Goal: Information Seeking & Learning: Learn about a topic

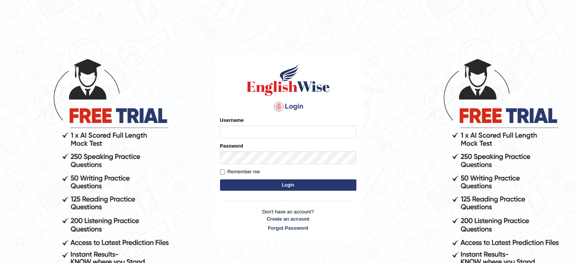
type input "0451698575"
click at [258, 189] on button "Login" at bounding box center [288, 184] width 136 height 11
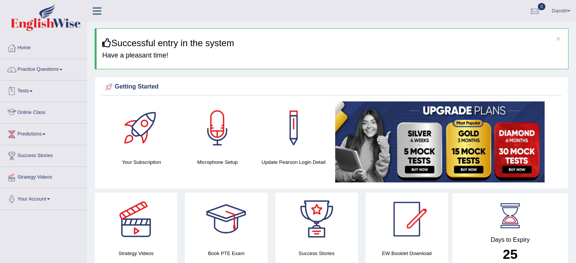
click at [31, 107] on link "Online Class" at bounding box center [43, 111] width 86 height 19
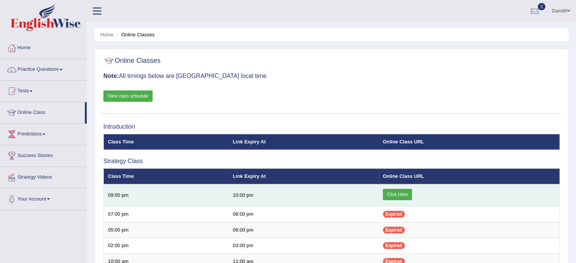
click at [396, 194] on link "Click Here" at bounding box center [397, 194] width 29 height 11
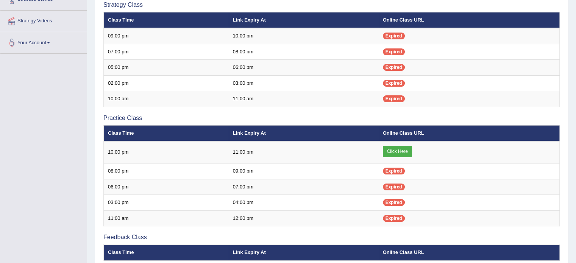
scroll to position [202, 0]
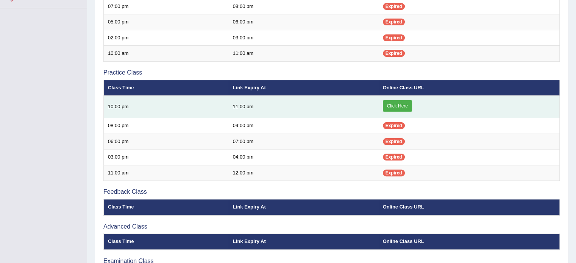
click at [391, 105] on link "Click Here" at bounding box center [397, 105] width 29 height 11
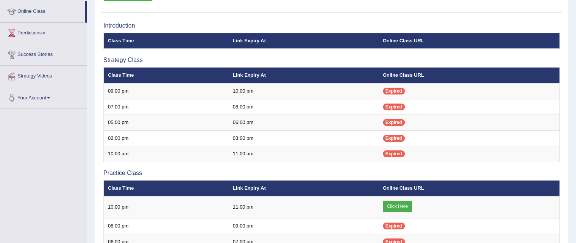
scroll to position [66, 0]
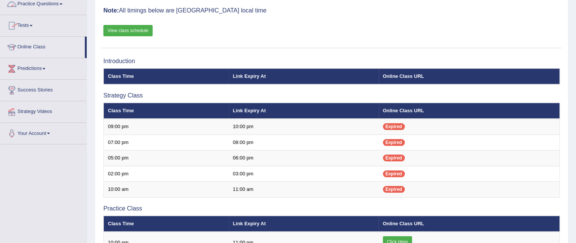
click at [45, 4] on link "Practice Questions" at bounding box center [43, 3] width 86 height 19
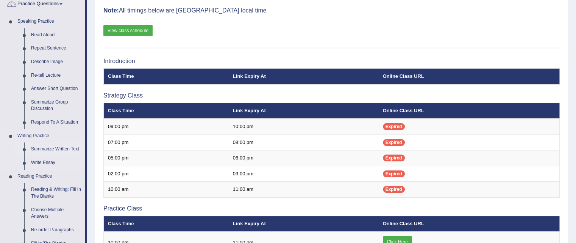
click at [53, 147] on link "Summarize Written Text" at bounding box center [56, 150] width 57 height 14
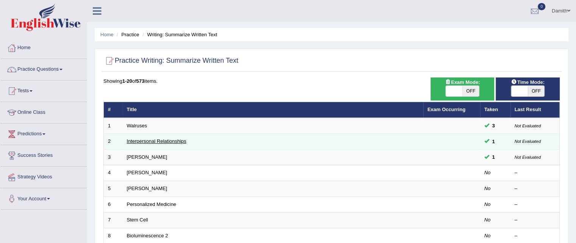
click at [139, 139] on link "Interpersonal Relationships" at bounding box center [157, 142] width 60 height 6
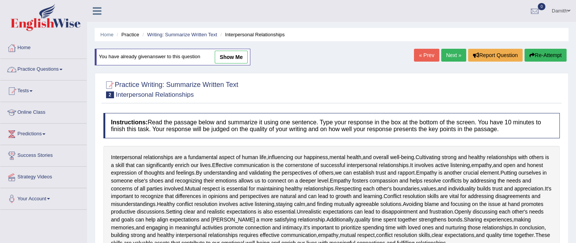
click at [56, 72] on link "Practice Questions" at bounding box center [43, 68] width 86 height 19
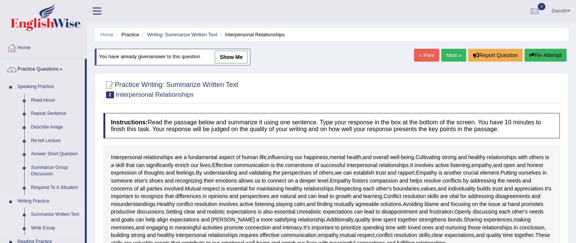
click at [70, 214] on link "Summarize Written Text" at bounding box center [56, 215] width 57 height 14
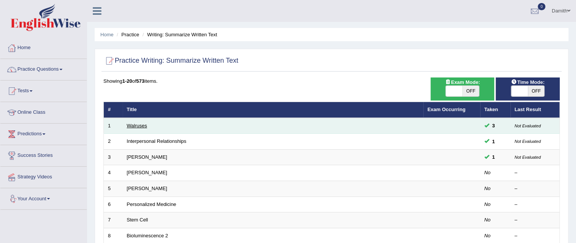
click at [136, 123] on link "Walruses" at bounding box center [137, 126] width 20 height 6
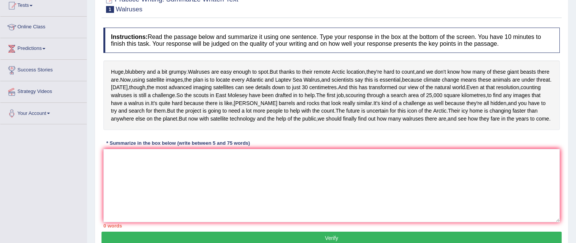
scroll to position [96, 0]
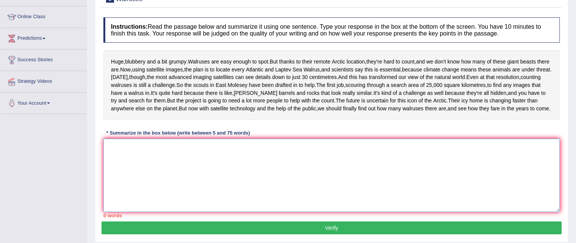
click at [247, 183] on textarea at bounding box center [331, 175] width 456 height 73
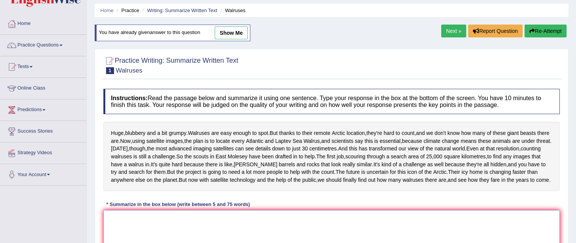
scroll to position [20, 0]
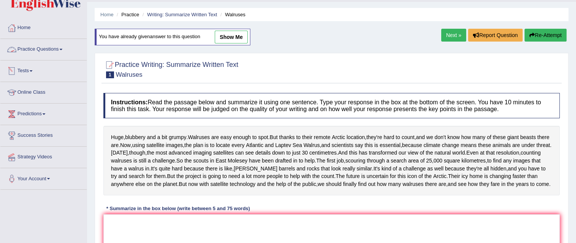
click at [58, 46] on link "Practice Questions" at bounding box center [43, 48] width 86 height 19
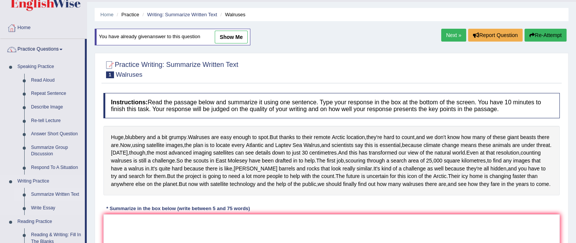
click at [63, 190] on link "Summarize Written Text" at bounding box center [56, 195] width 57 height 14
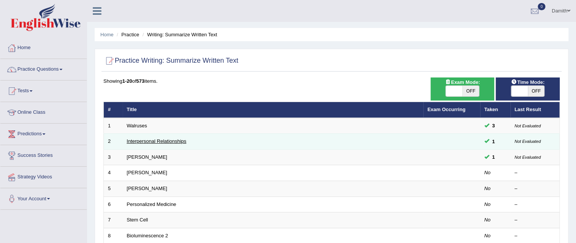
click at [138, 142] on link "Interpersonal Relationships" at bounding box center [157, 142] width 60 height 6
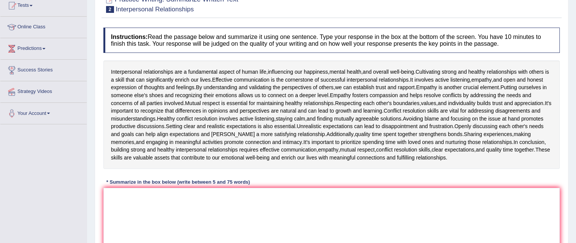
scroll to position [106, 0]
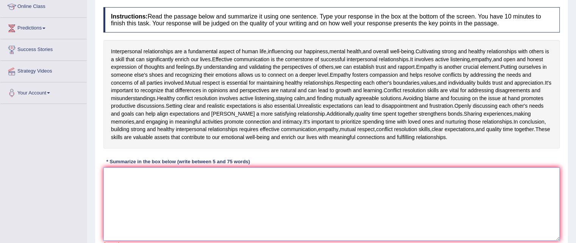
click at [153, 169] on textarea at bounding box center [331, 204] width 456 height 73
click at [153, 169] on textarea "I" at bounding box center [331, 204] width 456 height 73
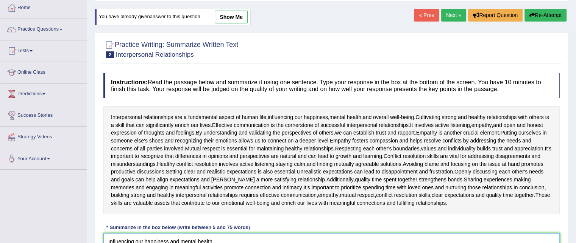
scroll to position [10, 0]
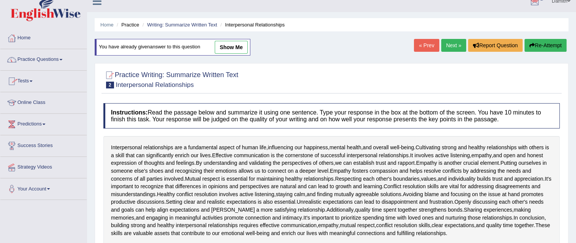
type textarea "Influencing our happiness,and mental health,"
click at [62, 60] on span at bounding box center [60, 60] width 3 height 2
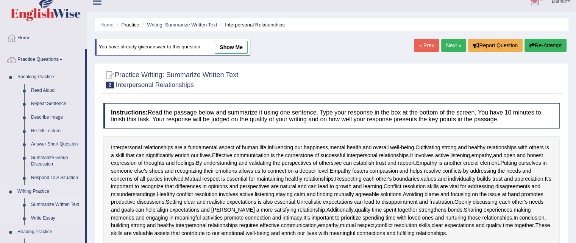
click at [65, 203] on link "Summarize Written Text" at bounding box center [56, 205] width 57 height 14
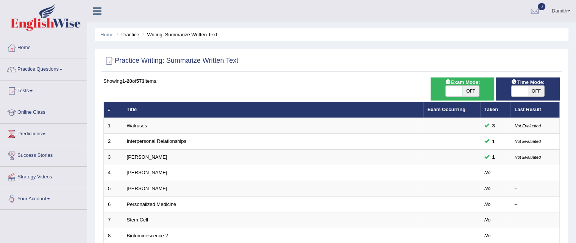
click at [471, 89] on span "OFF" at bounding box center [470, 91] width 17 height 11
checkbox input "true"
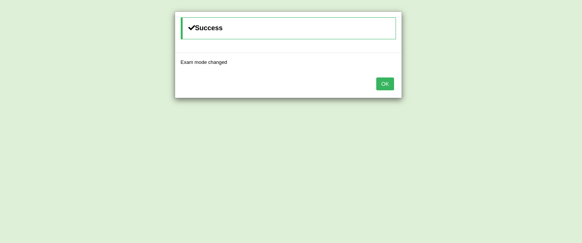
click at [388, 84] on button "OK" at bounding box center [384, 84] width 17 height 13
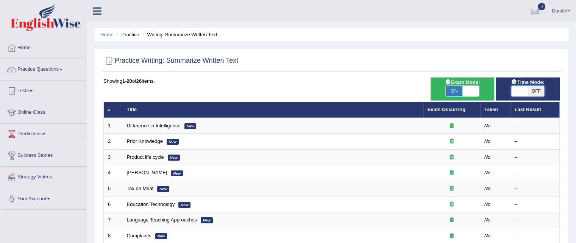
click at [526, 89] on span at bounding box center [519, 91] width 17 height 11
click at [537, 89] on span "OFF" at bounding box center [536, 91] width 17 height 11
checkbox input "true"
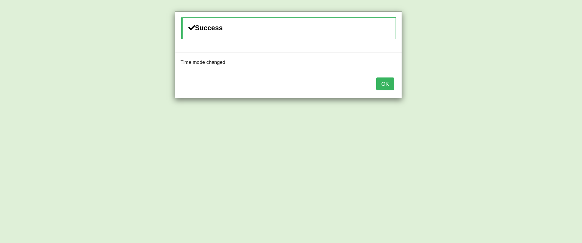
click at [382, 84] on button "OK" at bounding box center [384, 84] width 17 height 13
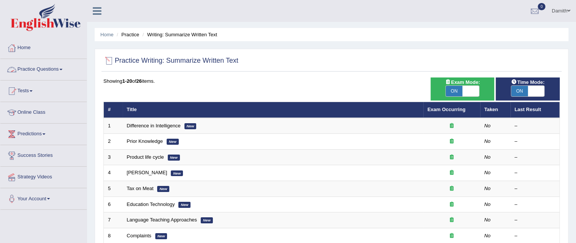
click at [69, 68] on link "Practice Questions" at bounding box center [43, 68] width 86 height 19
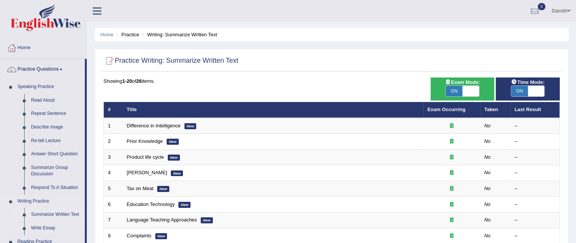
click at [61, 211] on link "Summarize Written Text" at bounding box center [56, 215] width 57 height 14
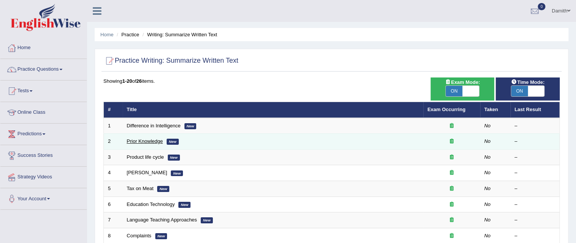
click at [137, 142] on link "Prior Knowledge" at bounding box center [145, 142] width 36 height 6
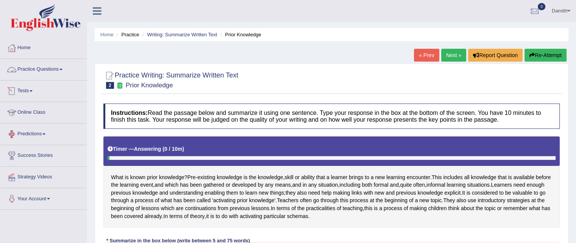
click at [47, 67] on link "Practice Questions" at bounding box center [43, 68] width 86 height 19
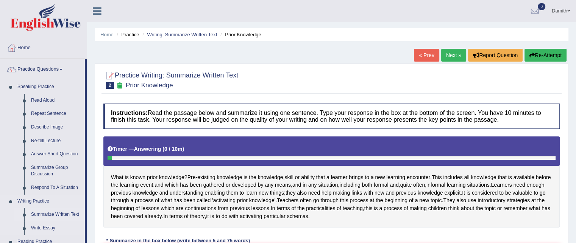
click at [61, 213] on link "Summarize Written Text" at bounding box center [56, 215] width 57 height 14
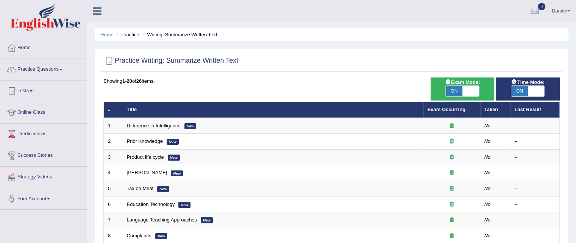
click at [479, 89] on span "OFF" at bounding box center [487, 91] width 17 height 11
click at [473, 90] on span at bounding box center [470, 91] width 17 height 11
checkbox input "false"
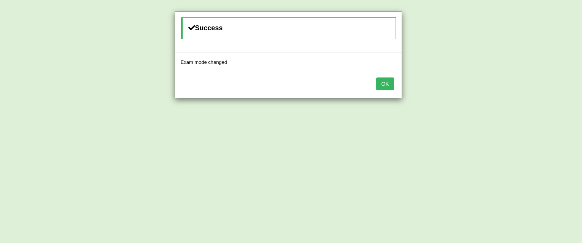
click at [383, 86] on button "OK" at bounding box center [384, 84] width 17 height 13
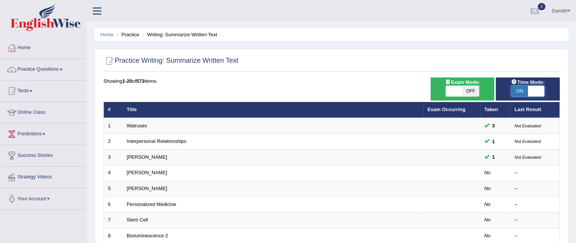
click at [532, 90] on span at bounding box center [536, 91] width 17 height 11
checkbox input "false"
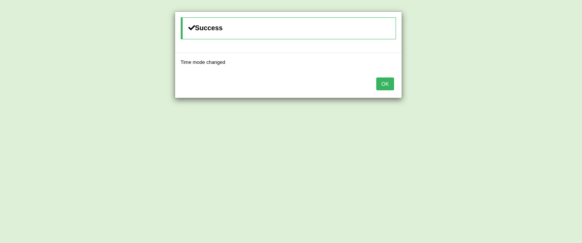
click at [383, 92] on div "OK" at bounding box center [288, 85] width 226 height 27
click at [385, 86] on button "OK" at bounding box center [384, 84] width 17 height 13
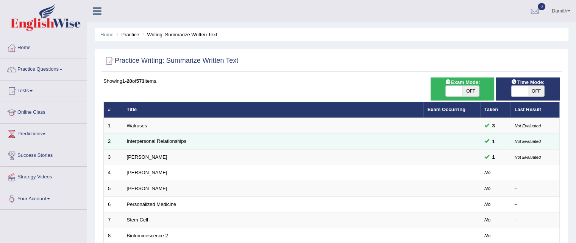
click at [163, 143] on td "Interpersonal Relationships" at bounding box center [273, 142] width 301 height 16
click at [164, 139] on link "Interpersonal Relationships" at bounding box center [157, 142] width 60 height 6
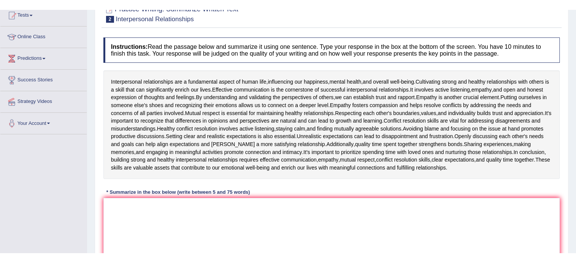
scroll to position [111, 0]
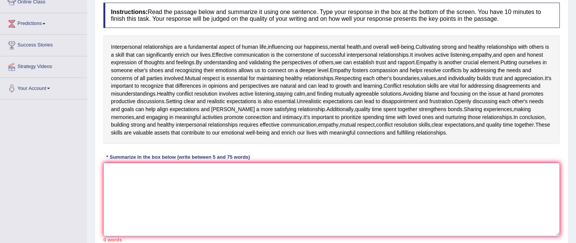
click at [147, 175] on textarea at bounding box center [331, 199] width 456 height 73
click at [147, 175] on textarea "Cultivating strong and health" at bounding box center [331, 199] width 456 height 73
click at [174, 171] on textarea "Cultivating strong and health" at bounding box center [331, 199] width 456 height 73
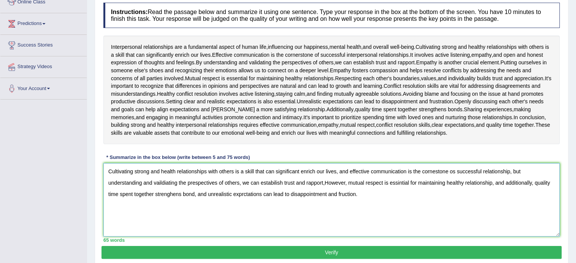
type textarea "Cultivating strong and health relationships with others is a skill that can sig…"
click at [388, 243] on button "Verify" at bounding box center [331, 252] width 460 height 13
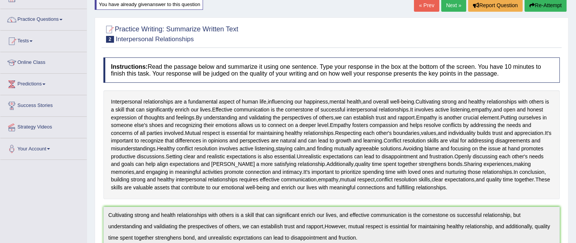
scroll to position [35, 0]
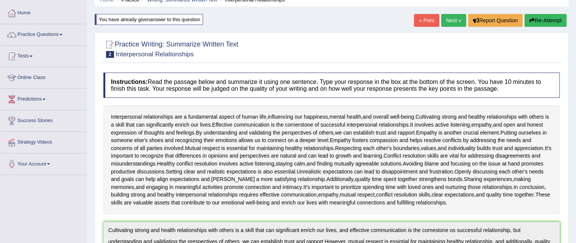
click at [455, 22] on link "Next »" at bounding box center [453, 20] width 25 height 13
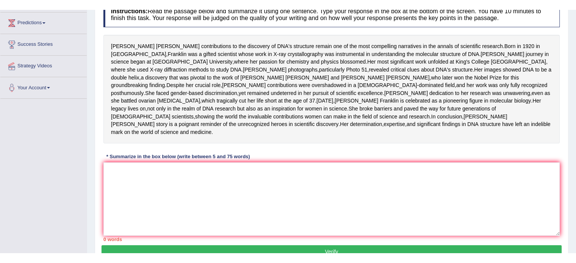
scroll to position [141, 0]
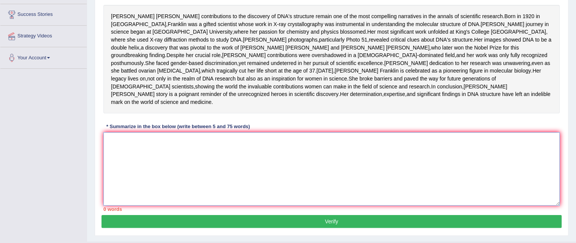
click at [308, 198] on textarea at bounding box center [331, 169] width 456 height 73
click at [153, 182] on textarea at bounding box center [331, 169] width 456 height 73
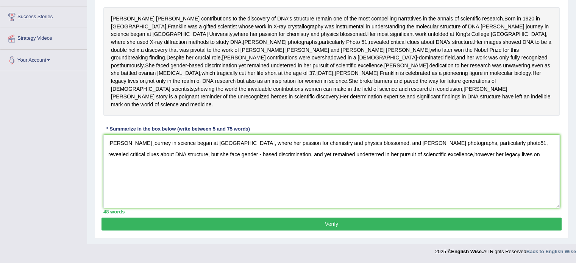
drag, startPoint x: 306, startPoint y: 118, endPoint x: 377, endPoint y: 151, distance: 78.1
click at [377, 151] on div "Instructions: Read the passage below and summarize it using one sentence. Type …" at bounding box center [331, 93] width 460 height 247
click at [488, 184] on textarea "Franklin's journey in science began at cambridge University, where her passion …" at bounding box center [331, 171] width 456 height 73
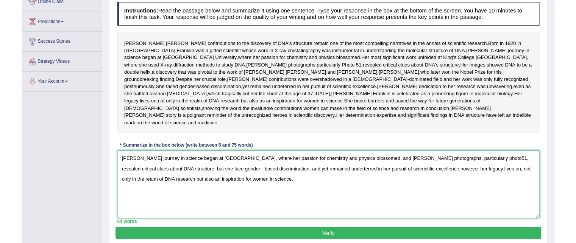
scroll to position [96, 0]
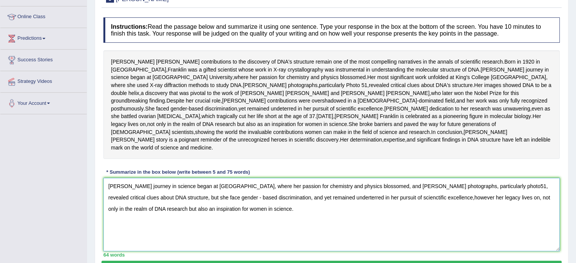
type textarea "Franklin's journey in science began at cambridge University, where her passion …"
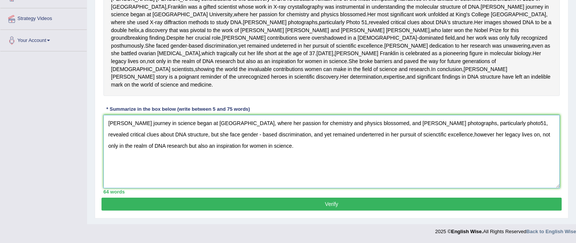
scroll to position [187, 0]
click at [483, 205] on button "Verify" at bounding box center [331, 204] width 460 height 13
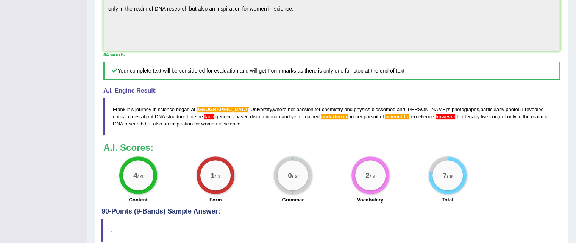
scroll to position [289, 0]
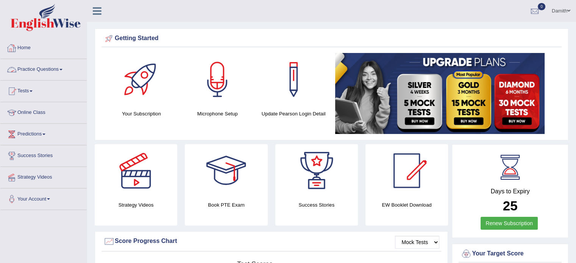
click at [45, 68] on link "Practice Questions" at bounding box center [43, 68] width 86 height 19
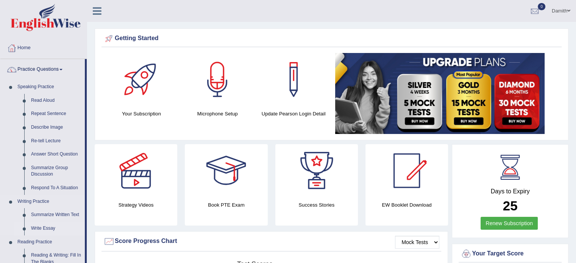
click at [61, 227] on link "Write Essay" at bounding box center [56, 229] width 57 height 14
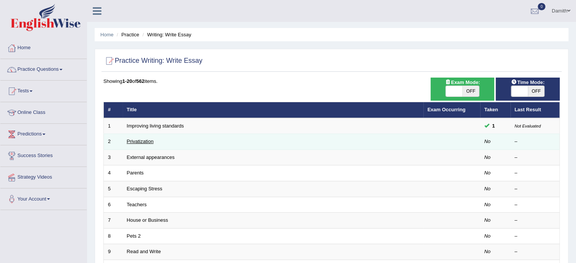
click at [142, 140] on link "Privatization" at bounding box center [140, 142] width 27 height 6
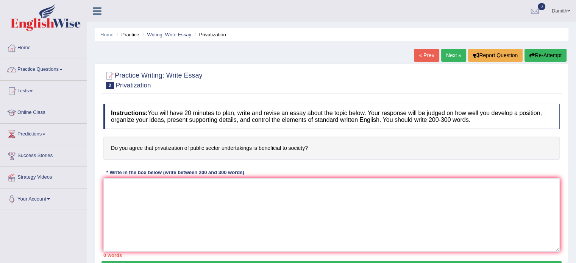
click at [60, 70] on link "Practice Questions" at bounding box center [43, 68] width 86 height 19
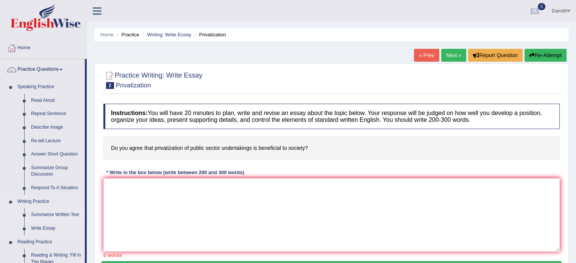
click at [46, 215] on link "Summarize Written Text" at bounding box center [56, 215] width 57 height 14
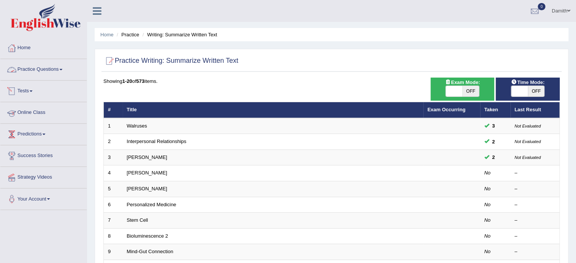
click at [49, 70] on link "Practice Questions" at bounding box center [43, 68] width 86 height 19
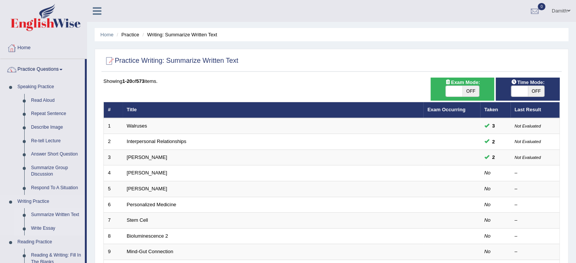
click at [51, 228] on link "Write Essay" at bounding box center [56, 229] width 57 height 14
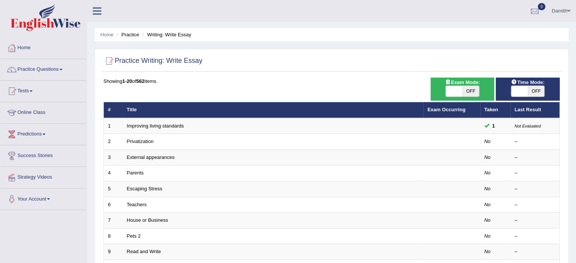
click at [457, 87] on span at bounding box center [454, 91] width 17 height 11
checkbox input "true"
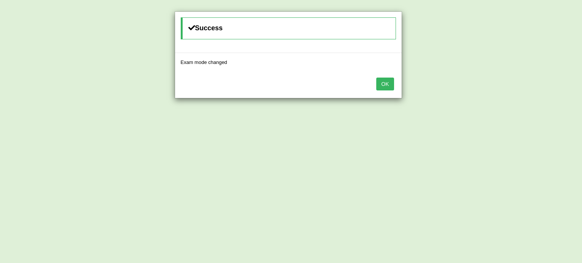
click at [387, 85] on button "OK" at bounding box center [384, 84] width 17 height 13
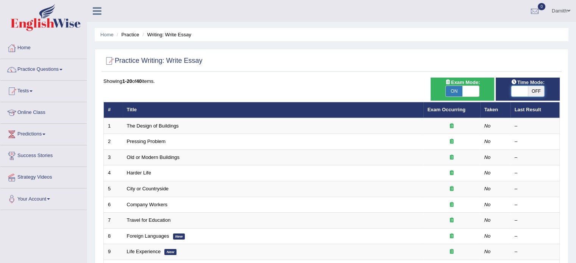
click at [516, 92] on span at bounding box center [519, 91] width 17 height 11
checkbox input "true"
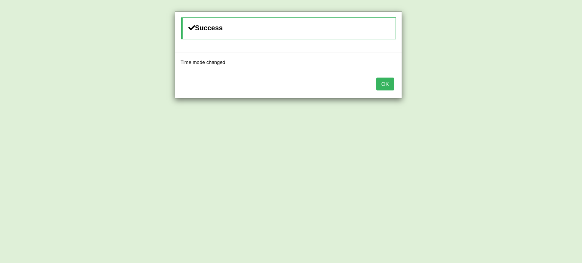
click at [385, 86] on button "OK" at bounding box center [384, 84] width 17 height 13
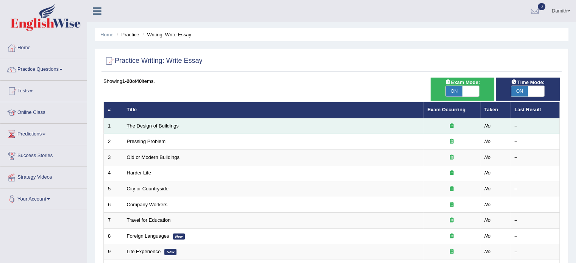
click at [166, 126] on link "The Design of Buildings" at bounding box center [153, 126] width 52 height 6
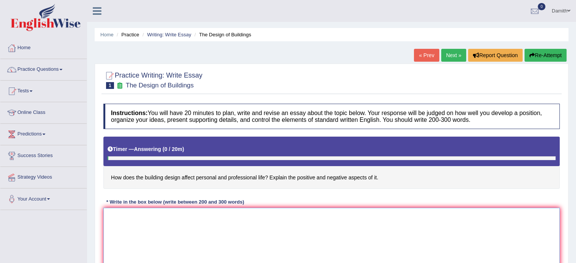
click at [197, 223] on textarea at bounding box center [331, 244] width 456 height 73
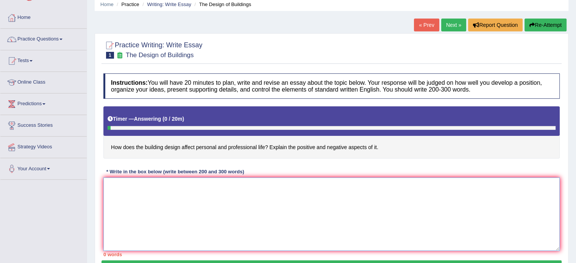
scroll to position [45, 0]
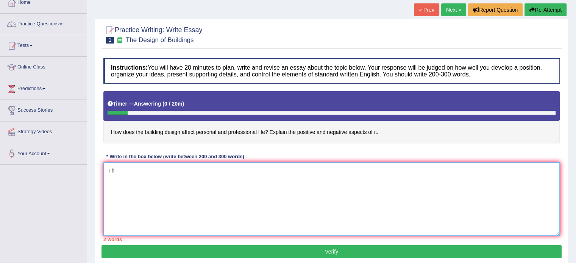
type textarea "T"
click at [161, 167] on textarea at bounding box center [331, 198] width 456 height 73
paste textarea "The increasing influence of (essay topic) on our lives has ignited numerous dis…"
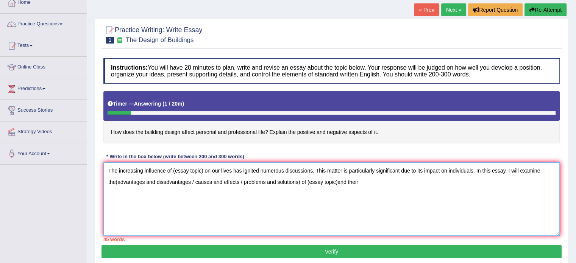
click at [204, 170] on textarea "The increasing influence of (essay topic) on our lives has ignited numerous dis…" at bounding box center [331, 198] width 456 height 73
click at [333, 168] on textarea "The increasing influence of Design of buildinngs on our lives has ignited numer…" at bounding box center [331, 198] width 456 height 73
click at [137, 182] on textarea "The increasing influence of Design of buildinngs on our lives has ignited numer…" at bounding box center [331, 198] width 456 height 73
click at [320, 180] on textarea "The increasing influence of Design of buildinngs on our lives has ignited numer…" at bounding box center [331, 198] width 456 height 73
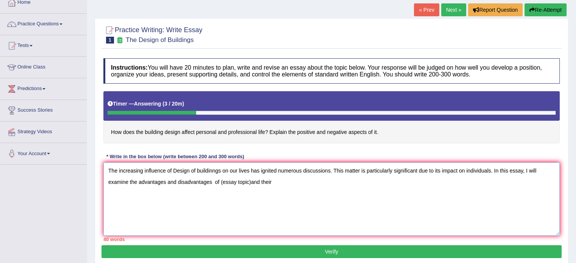
click at [250, 181] on textarea "The increasing influence of Design of buildinngs on our lives has ignited numer…" at bounding box center [331, 198] width 456 height 73
click at [285, 180] on textarea "The increasing influence of Design of buildinngs on our lives has ignited numer…" at bounding box center [331, 198] width 456 height 73
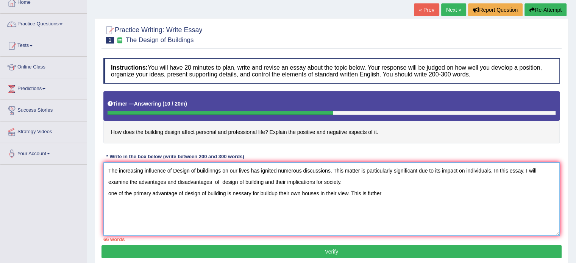
click at [462, 218] on textarea "The increasing influence of Design of buildinngs on our lives has ignited numer…" at bounding box center [331, 198] width 456 height 73
click at [380, 194] on textarea "The increasing influence of Design of buildinngs on our lives has ignited numer…" at bounding box center [331, 198] width 456 height 73
click at [382, 192] on textarea "The increasing influence of Design of buildinngs on our lives has ignited numer…" at bounding box center [331, 198] width 456 height 73
click at [406, 192] on textarea "The increasing influence of Design of buildinngs on our lives has ignited numer…" at bounding box center [331, 198] width 456 height 73
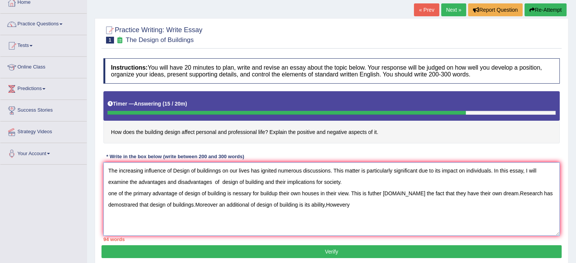
click at [325, 203] on textarea "The increasing influence of Design of buildinngs on our lives has ignited numer…" at bounding box center [331, 198] width 456 height 73
click at [328, 204] on textarea "The increasing influence of Design of buildinngs on our lives has ignited numer…" at bounding box center [331, 198] width 456 height 73
click at [326, 203] on textarea "The increasing influence of Design of buildinngs on our lives has ignited numer…" at bounding box center [331, 198] width 456 height 73
click at [326, 204] on textarea "The increasing influence of Design of buildinngs on our lives has ignited numer…" at bounding box center [331, 198] width 456 height 73
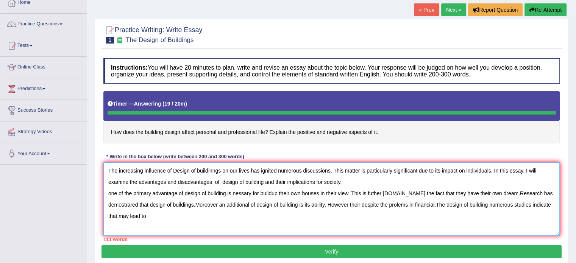
type textarea "The increasing influence of Design of buildinngs on our lives has ignited numer…"
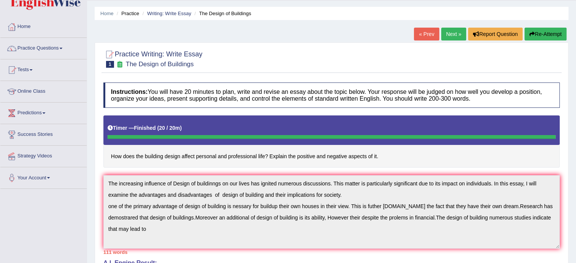
scroll to position [20, 0]
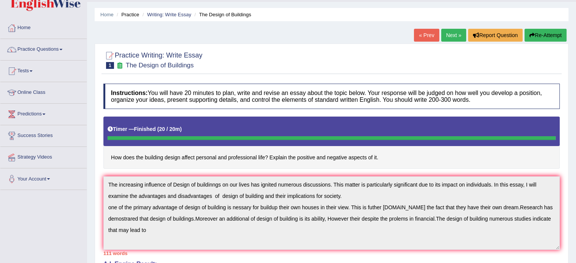
click at [552, 31] on button "Re-Attempt" at bounding box center [545, 35] width 42 height 13
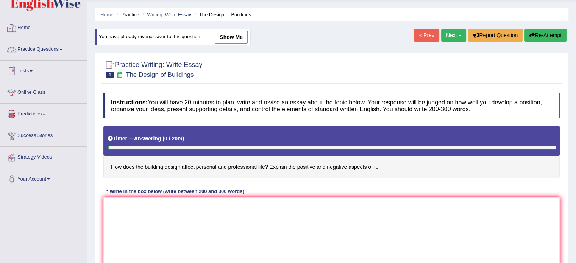
click at [44, 45] on link "Practice Questions" at bounding box center [43, 48] width 86 height 19
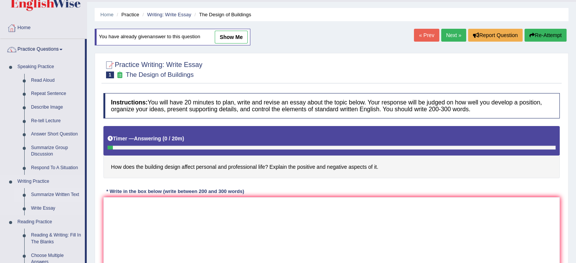
click at [52, 195] on link "Summarize Written Text" at bounding box center [56, 195] width 57 height 14
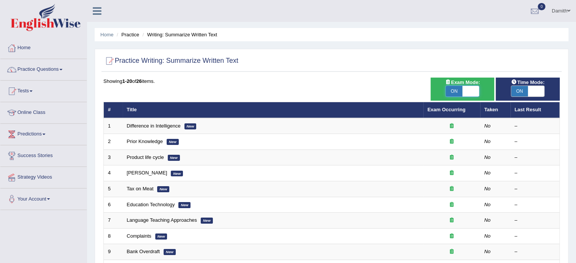
click at [469, 90] on span at bounding box center [470, 91] width 17 height 11
checkbox input "false"
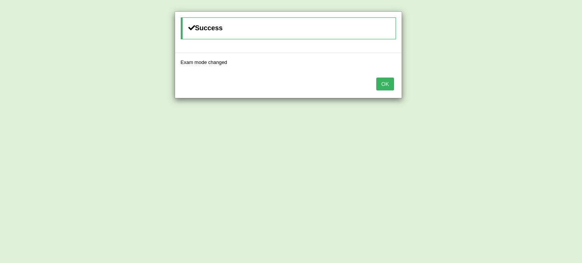
click at [384, 86] on button "OK" at bounding box center [384, 84] width 17 height 13
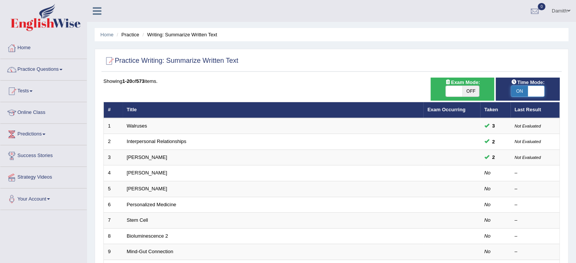
click at [537, 92] on span at bounding box center [536, 91] width 17 height 11
checkbox input "false"
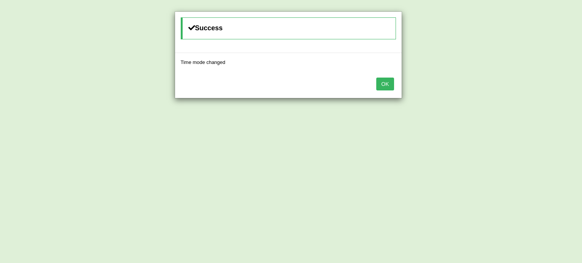
click at [386, 85] on button "OK" at bounding box center [384, 84] width 17 height 13
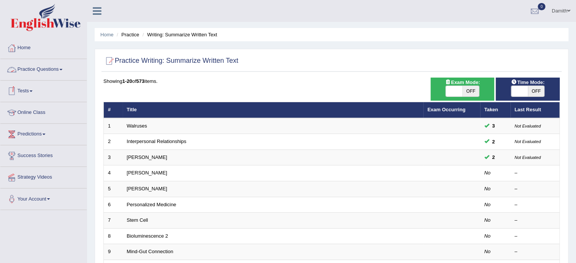
click at [62, 66] on link "Practice Questions" at bounding box center [43, 68] width 86 height 19
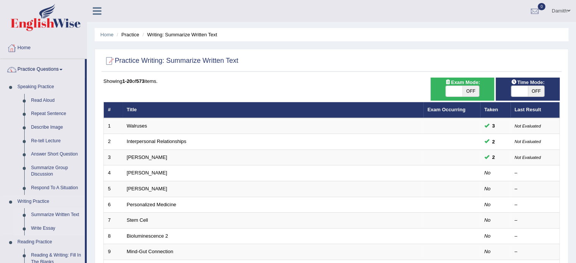
click at [52, 228] on link "Write Essay" at bounding box center [56, 229] width 57 height 14
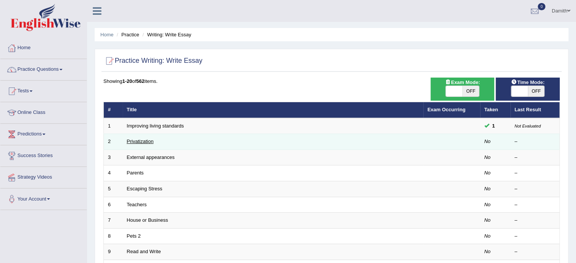
click at [147, 141] on link "Privatization" at bounding box center [140, 142] width 27 height 6
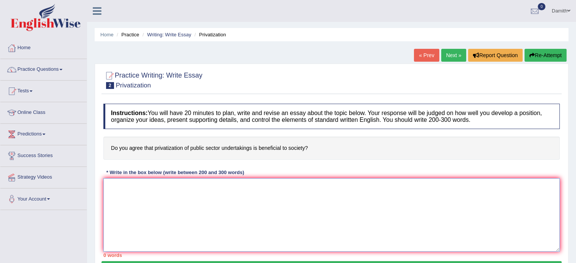
click at [133, 191] on textarea at bounding box center [331, 214] width 456 height 73
click at [197, 184] on textarea at bounding box center [331, 214] width 456 height 73
click at [196, 190] on textarea at bounding box center [331, 214] width 456 height 73
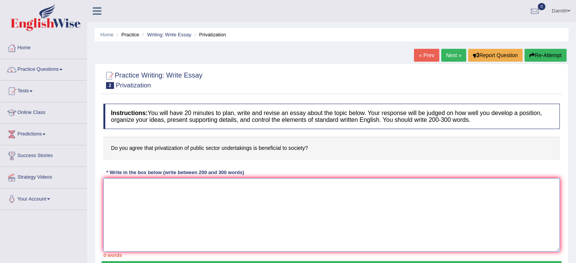
click at [196, 190] on textarea at bounding box center [331, 214] width 456 height 73
type textarea "s"
click at [170, 188] on textarea at bounding box center [331, 214] width 456 height 73
click at [237, 193] on textarea at bounding box center [331, 214] width 456 height 73
